Goal: Navigation & Orientation: Find specific page/section

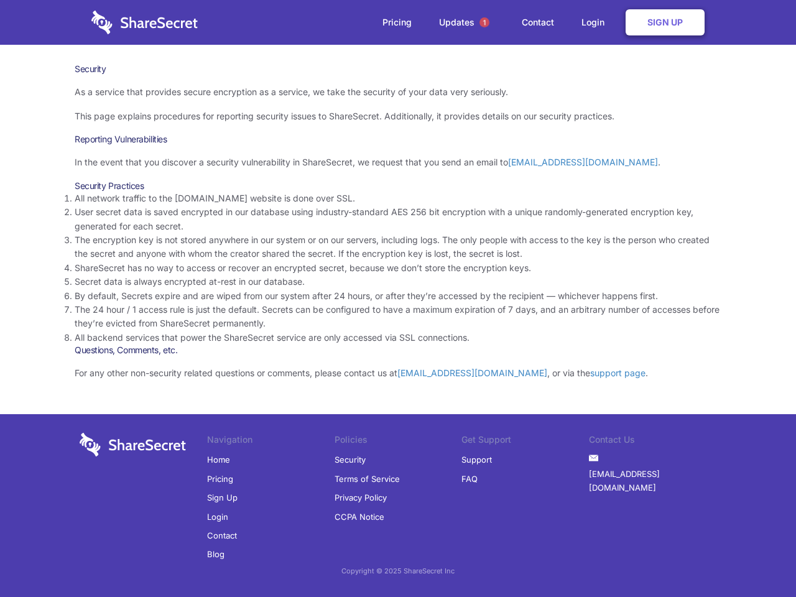
click at [398, 299] on li "By default, Secrets expire and are wiped from our system after 24 hours, or aft…" at bounding box center [398, 296] width 647 height 14
click at [485, 22] on span "1" at bounding box center [485, 22] width 10 height 10
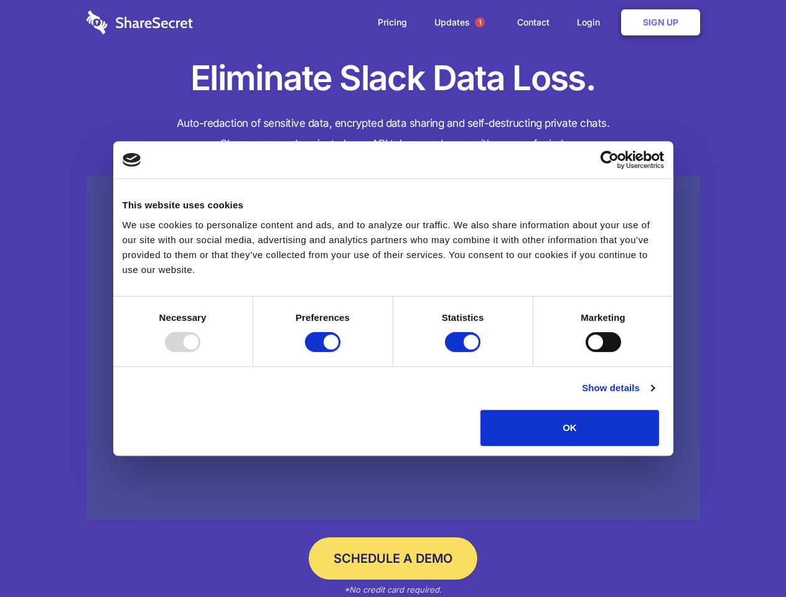
click at [200, 352] on div at bounding box center [182, 342] width 35 height 20
click at [340, 352] on input "Preferences" at bounding box center [322, 342] width 35 height 20
checkbox input "false"
click at [464, 352] on input "Statistics" at bounding box center [462, 342] width 35 height 20
checkbox input "false"
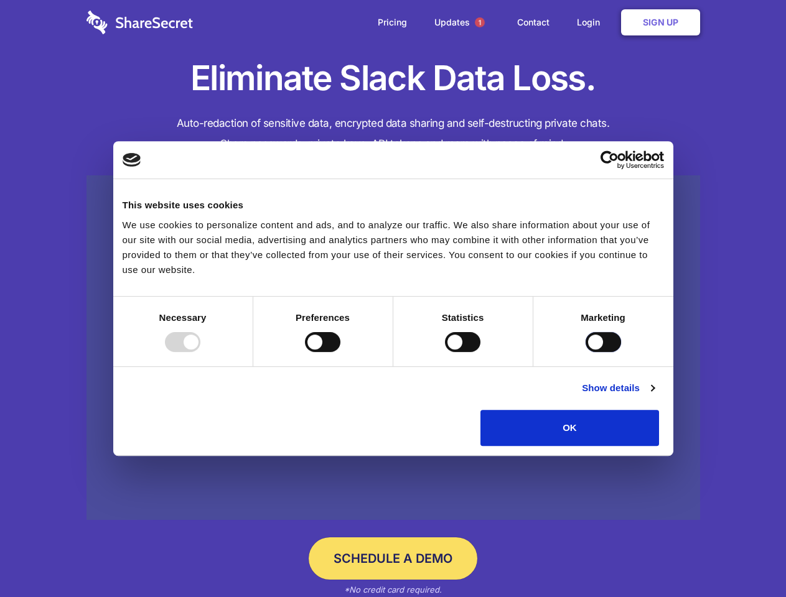
click at [586, 352] on input "Marketing" at bounding box center [603, 342] width 35 height 20
checkbox input "true"
click at [654, 396] on link "Show details" at bounding box center [618, 388] width 72 height 15
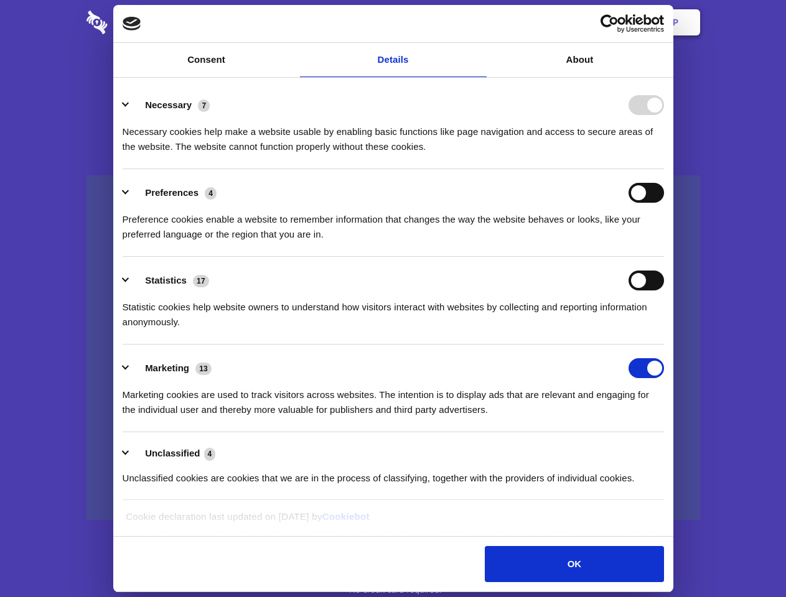
click at [664, 169] on li "Necessary 7 Necessary cookies help make a website usable by enabling basic func…" at bounding box center [393, 126] width 541 height 88
click at [479, 22] on span "1" at bounding box center [480, 22] width 10 height 10
